Goal: Contribute content: Add original content to the website for others to see

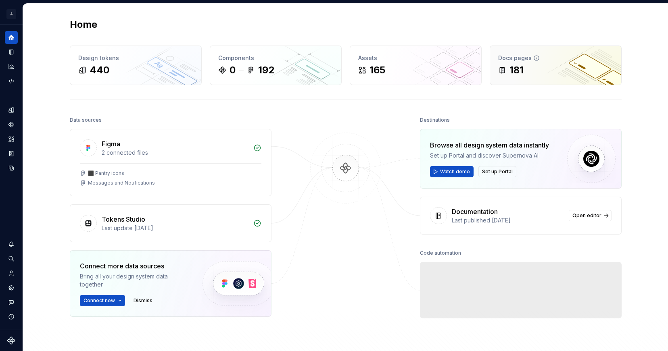
click at [552, 60] on div "Docs pages" at bounding box center [555, 58] width 115 height 8
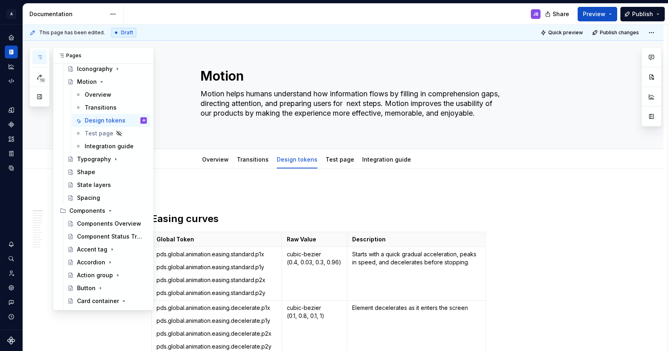
scroll to position [138, 0]
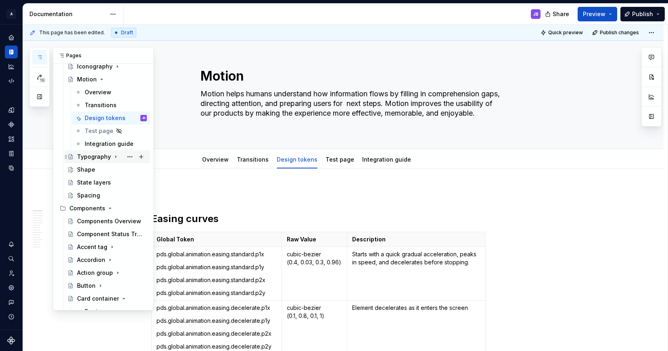
click at [115, 157] on icon "Page tree" at bounding box center [115, 157] width 1 height 2
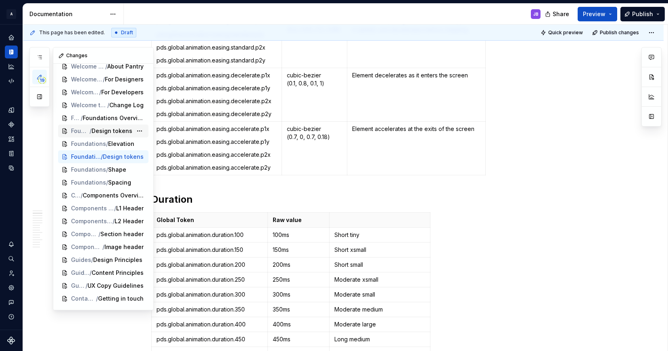
scroll to position [80, 0]
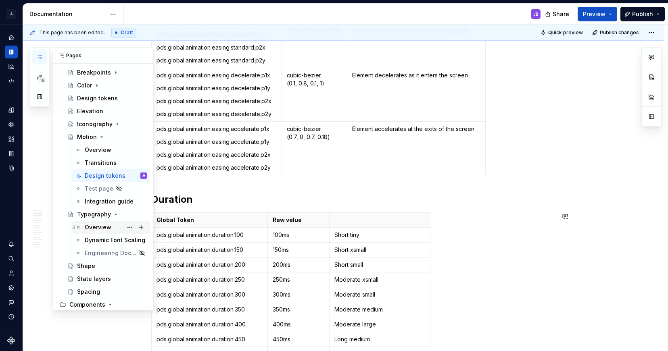
click at [92, 228] on div "Overview" at bounding box center [98, 228] width 27 height 8
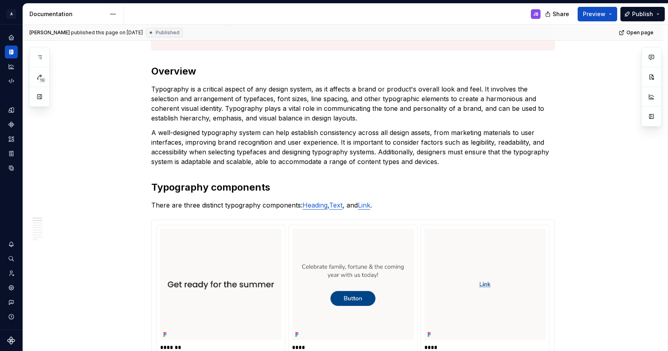
type textarea "*"
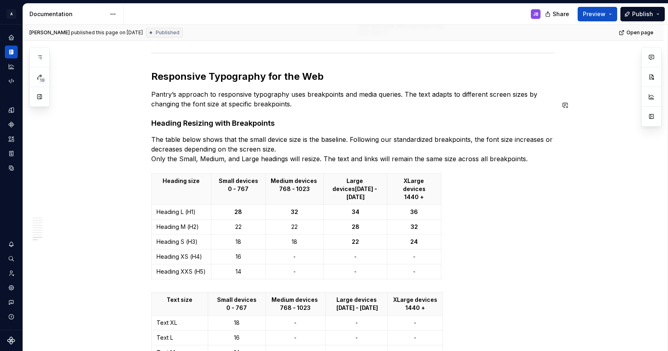
scroll to position [2545, 0]
click at [413, 208] on strong "36" at bounding box center [414, 211] width 8 height 7
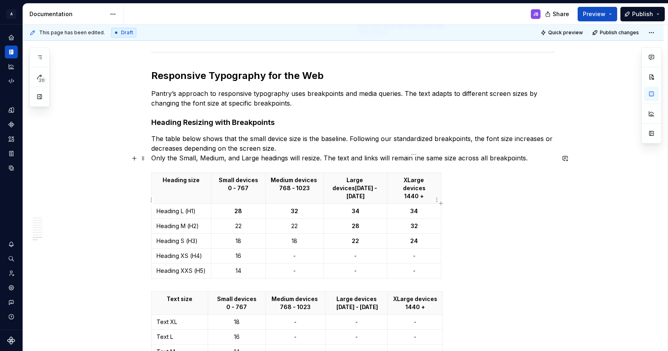
click at [414, 223] on strong "32" at bounding box center [414, 226] width 7 height 7
click at [415, 238] on strong "24" at bounding box center [414, 241] width 8 height 7
click at [614, 31] on span "Publish changes" at bounding box center [619, 32] width 39 height 6
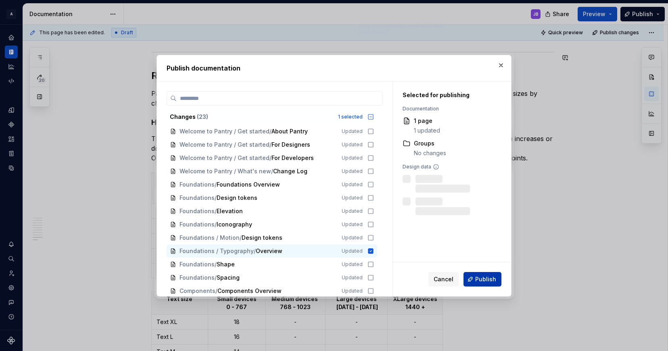
click at [484, 276] on span "Publish" at bounding box center [485, 280] width 21 height 8
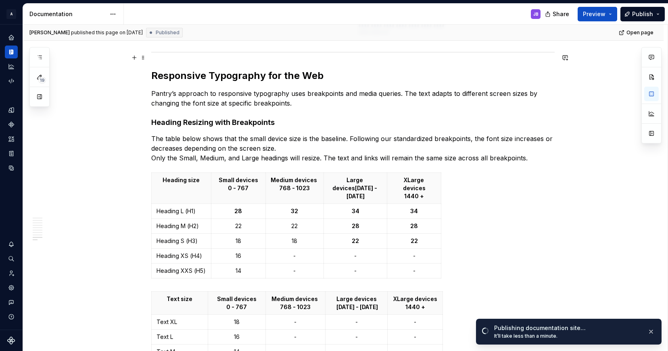
scroll to position [2546, 0]
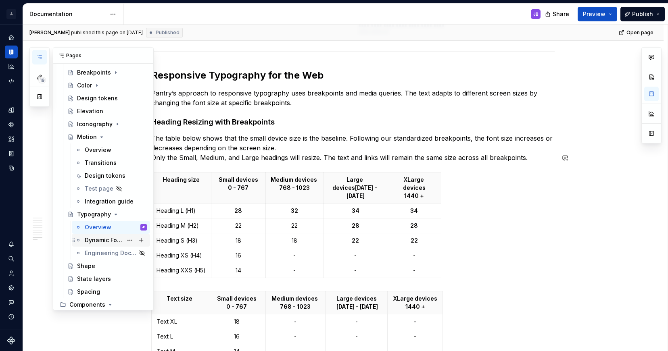
click at [90, 236] on div "Dynamic Font Scaling" at bounding box center [104, 240] width 38 height 8
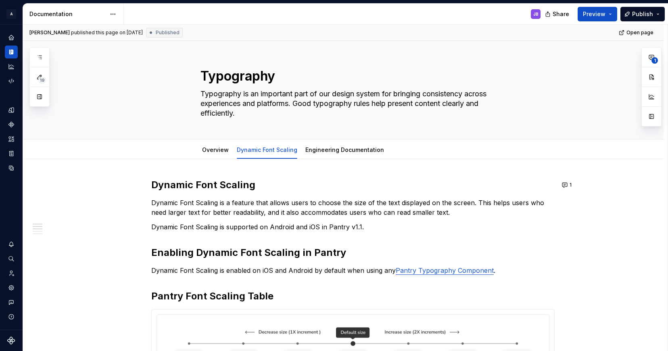
type textarea "*"
